Goal: Find specific page/section: Find specific page/section

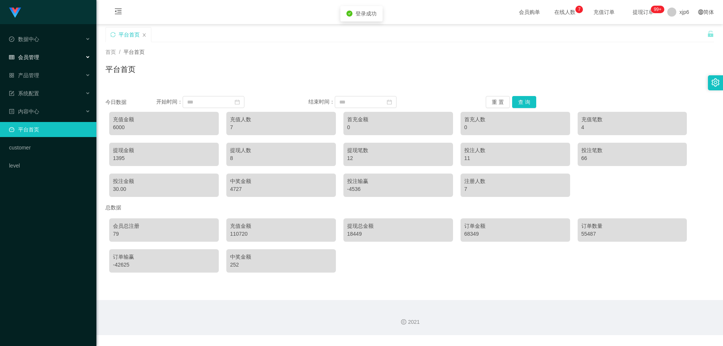
click at [47, 57] on div "会员管理" at bounding box center [48, 57] width 96 height 15
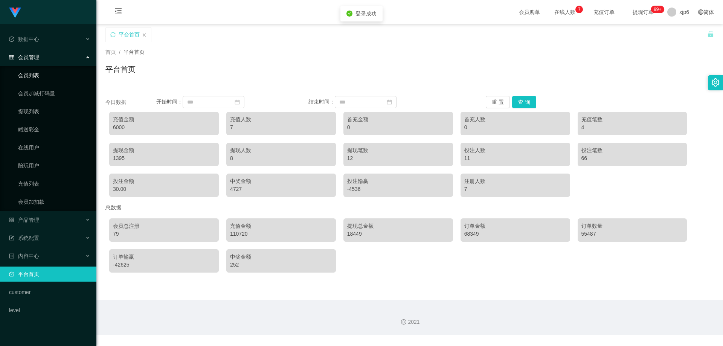
click at [43, 71] on link "会员列表" at bounding box center [54, 75] width 72 height 15
